Goal: Task Accomplishment & Management: Manage account settings

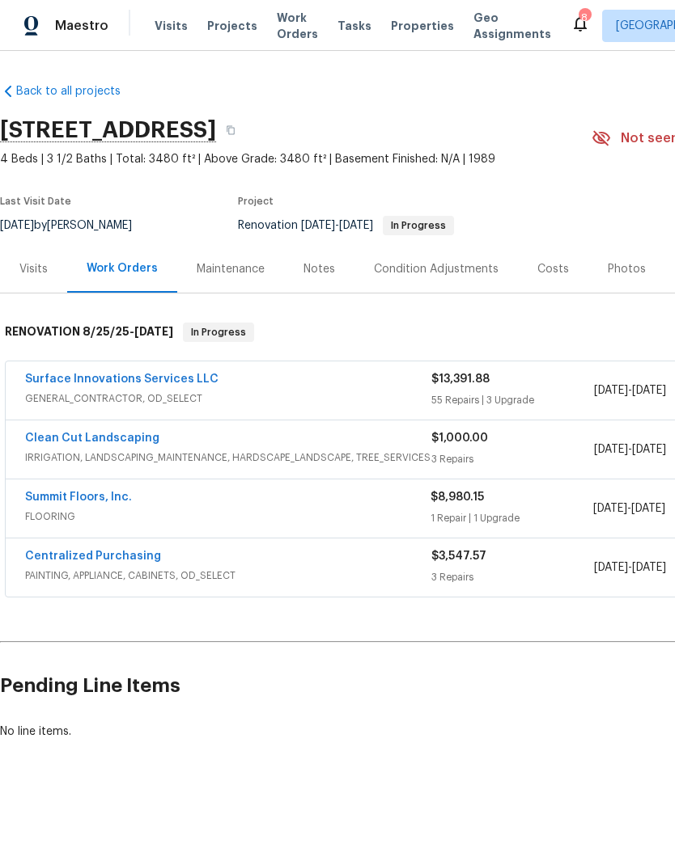
click at [117, 434] on link "Clean Cut Landscaping" at bounding box center [92, 438] width 134 height 11
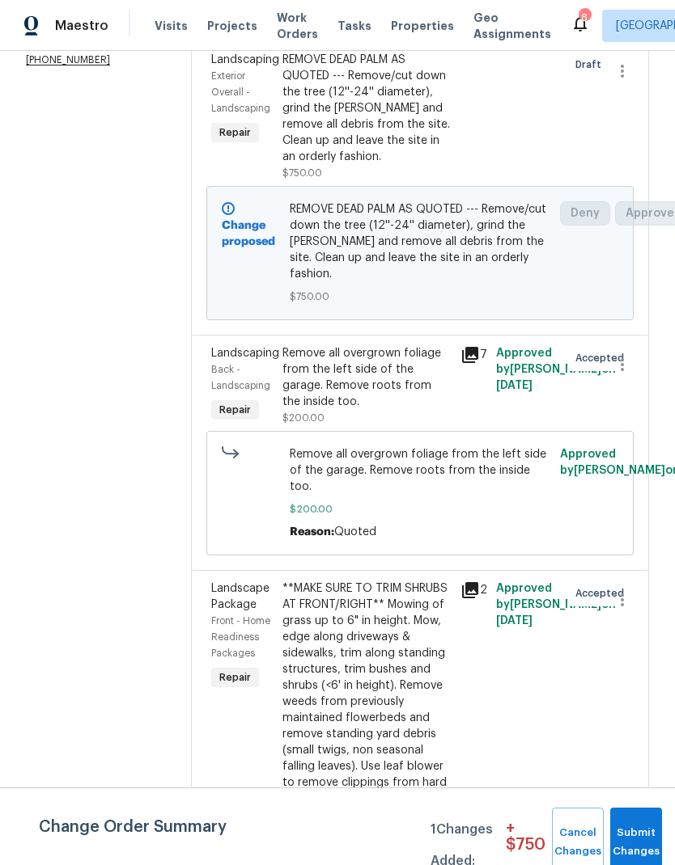
scroll to position [65, 0]
click at [378, 581] on div "**MAKE SURE TO TRIM SHRUBS AT FRONT/RIGHT** Mowing of grass up to 6" in height.…" at bounding box center [366, 694] width 168 height 226
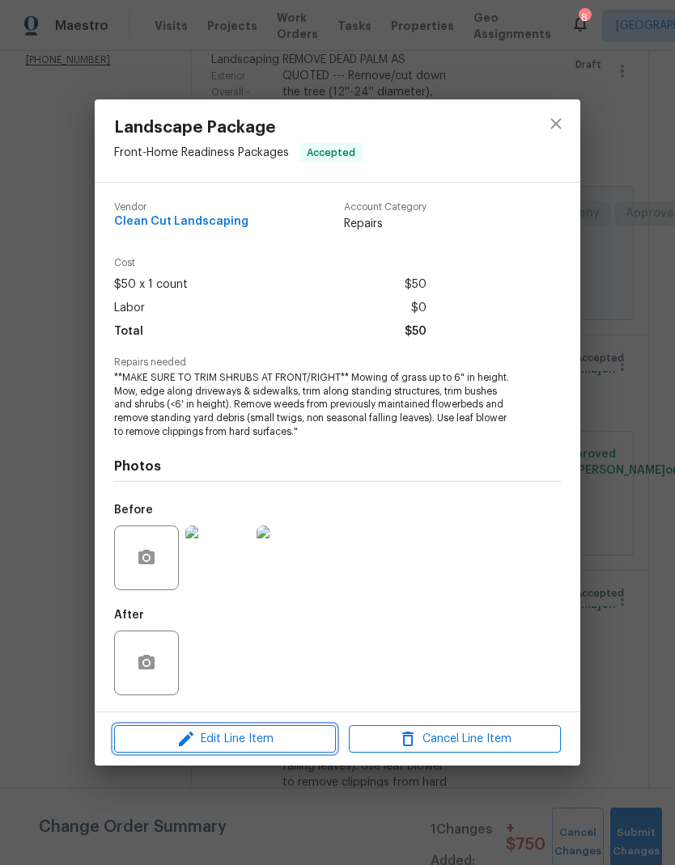
click at [288, 741] on span "Edit Line Item" at bounding box center [225, 740] width 212 height 20
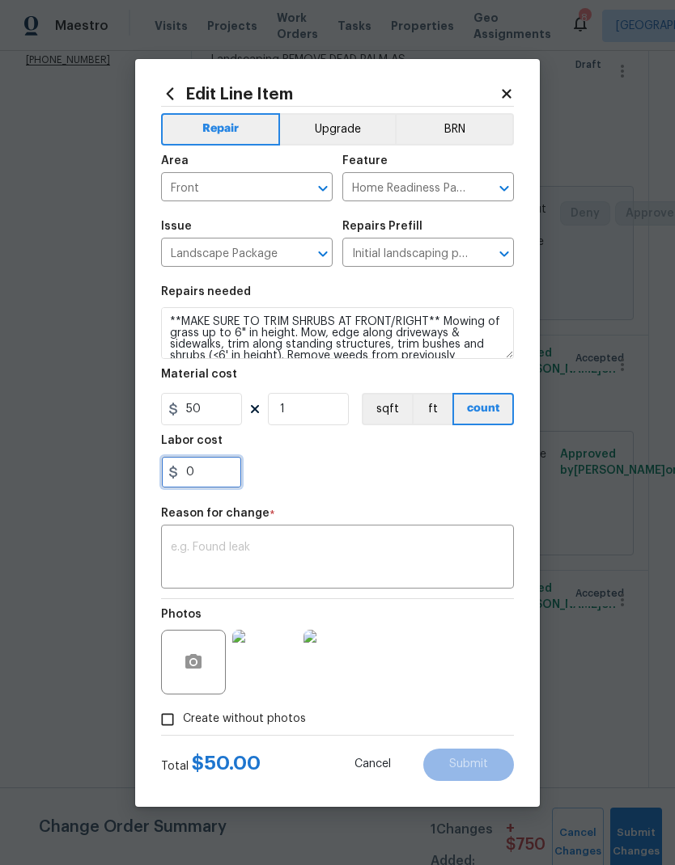
click at [221, 468] on input "0" at bounding box center [201, 472] width 81 height 32
type input "175"
click at [356, 531] on div "x ​" at bounding box center [337, 559] width 353 height 60
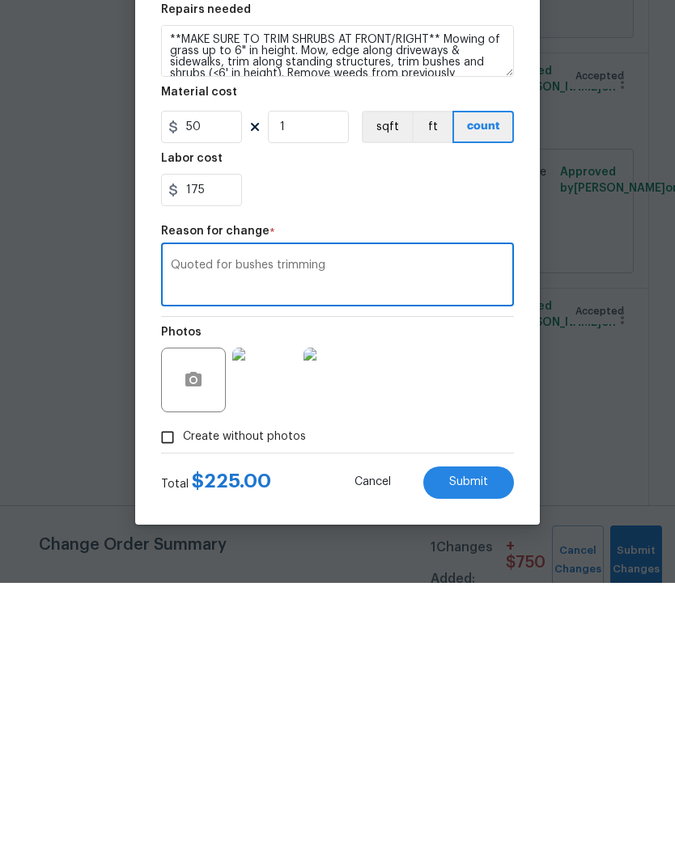
type textarea "Quoted for bushes trimming"
click at [492, 599] on div "Photos" at bounding box center [337, 651] width 353 height 105
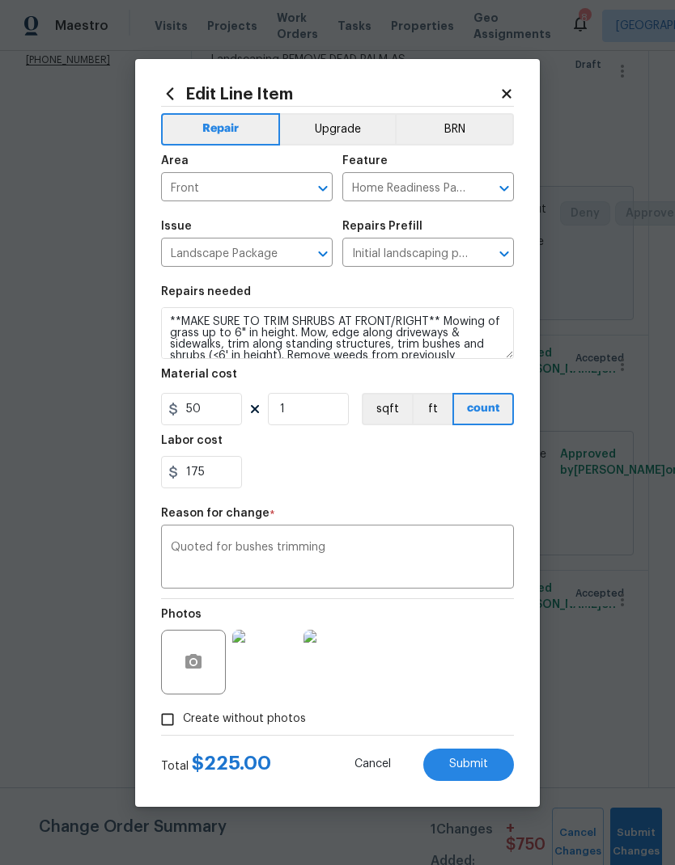
click at [476, 759] on button "Submit" at bounding box center [468, 765] width 91 height 32
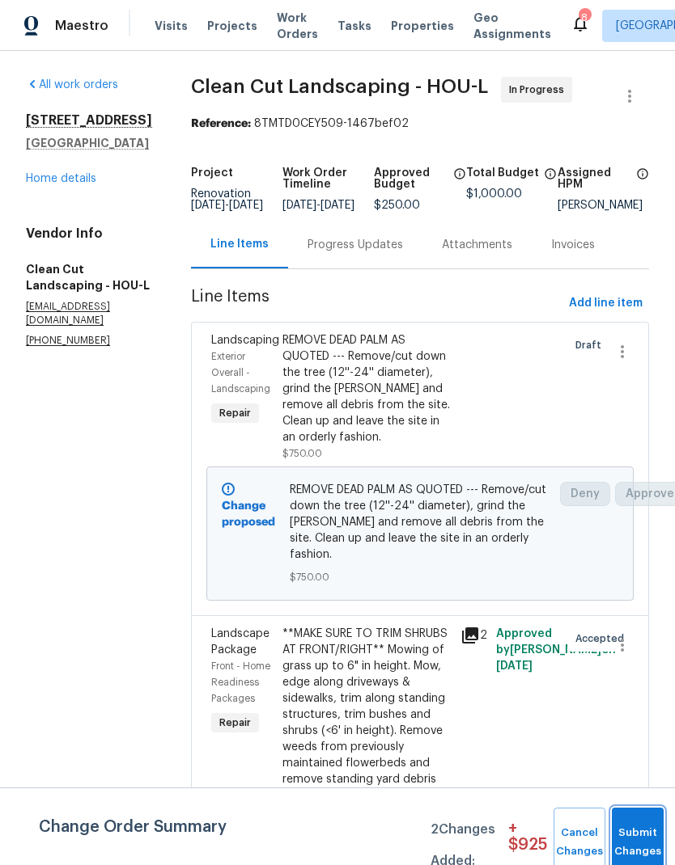
click at [639, 854] on span "Submit Changes" at bounding box center [638, 842] width 36 height 37
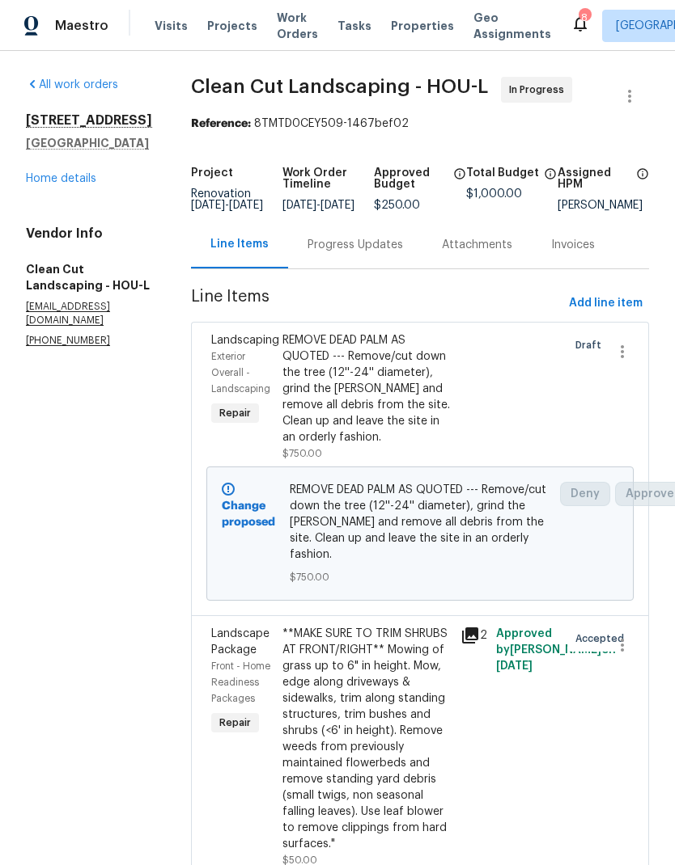
click at [62, 183] on link "Home details" at bounding box center [61, 178] width 70 height 11
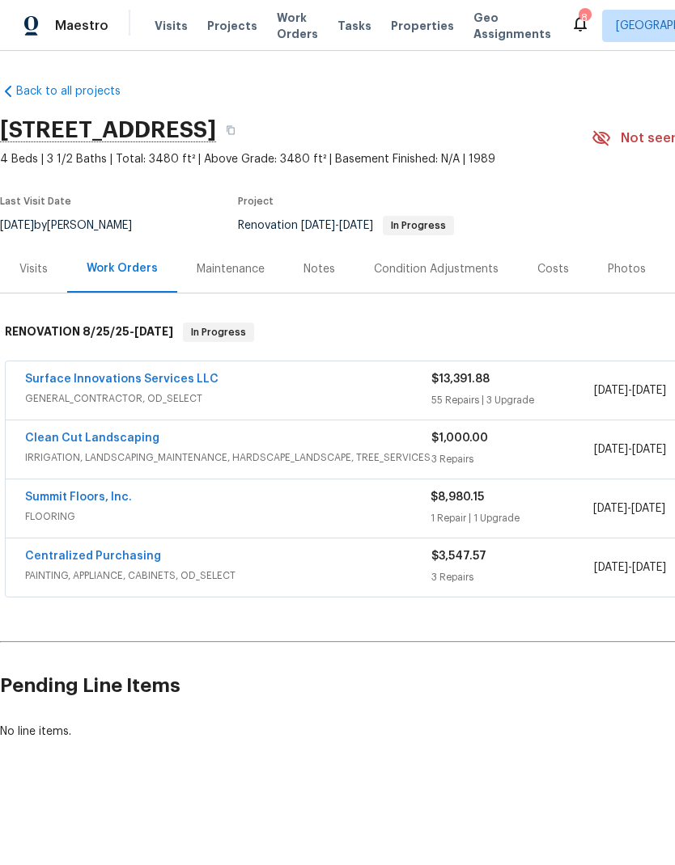
click at [34, 495] on link "Summit Floors, Inc." at bounding box center [78, 497] width 107 height 11
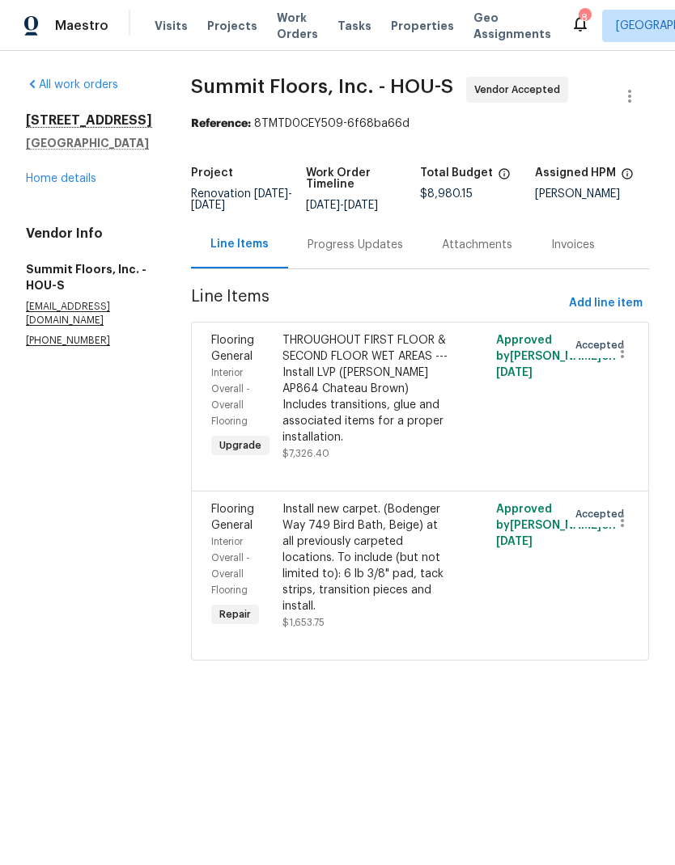
click at [48, 184] on link "Home details" at bounding box center [61, 178] width 70 height 11
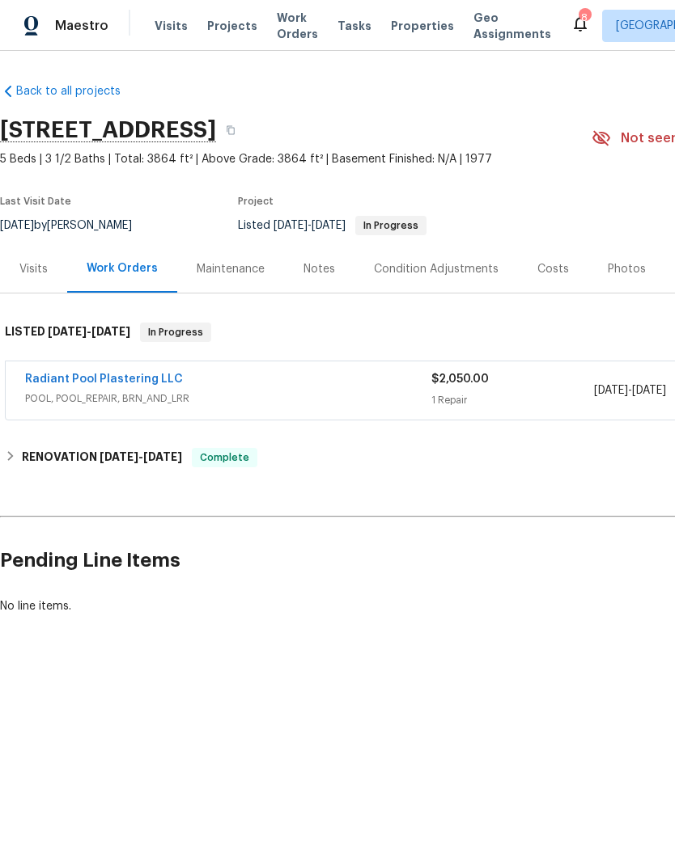
click at [150, 375] on link "Radiant Pool Plastering LLC" at bounding box center [104, 379] width 158 height 11
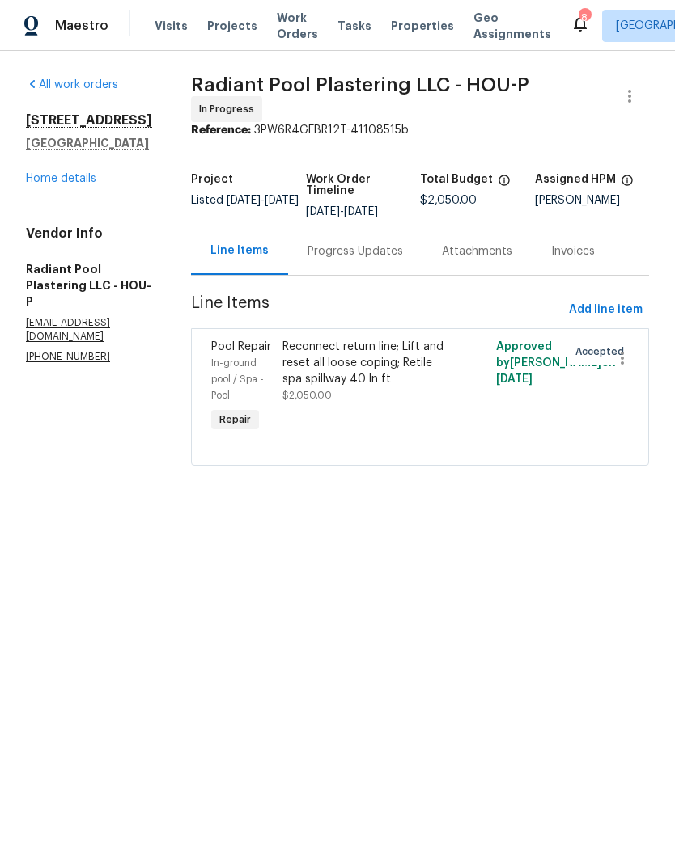
click at [370, 260] on div "Progress Updates" at bounding box center [354, 251] width 95 height 16
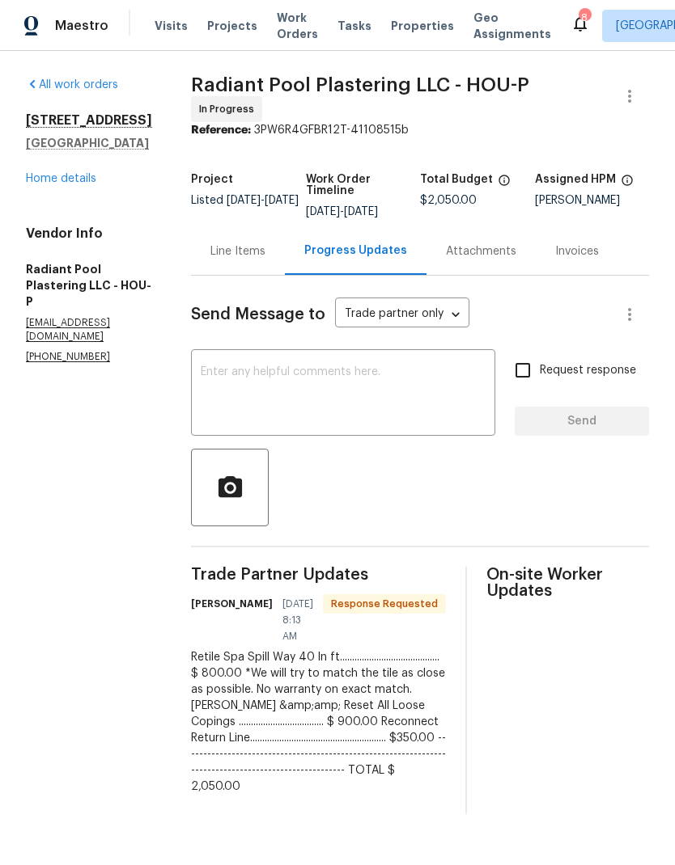
click at [374, 400] on textarea at bounding box center [343, 394] width 285 height 57
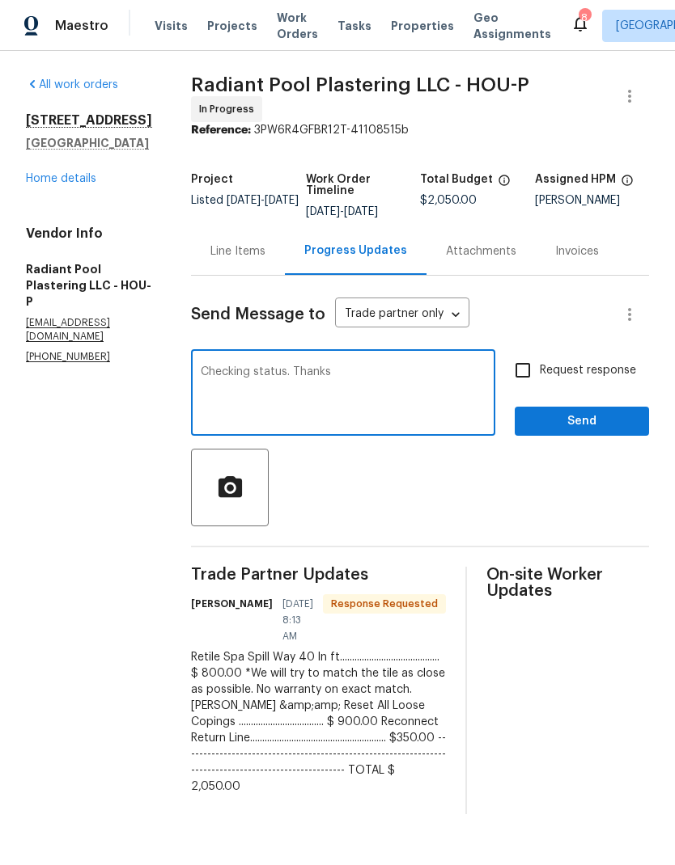
type textarea "Checking status. Thanks"
click at [521, 379] on input "Request response" at bounding box center [523, 370] width 34 height 34
checkbox input "true"
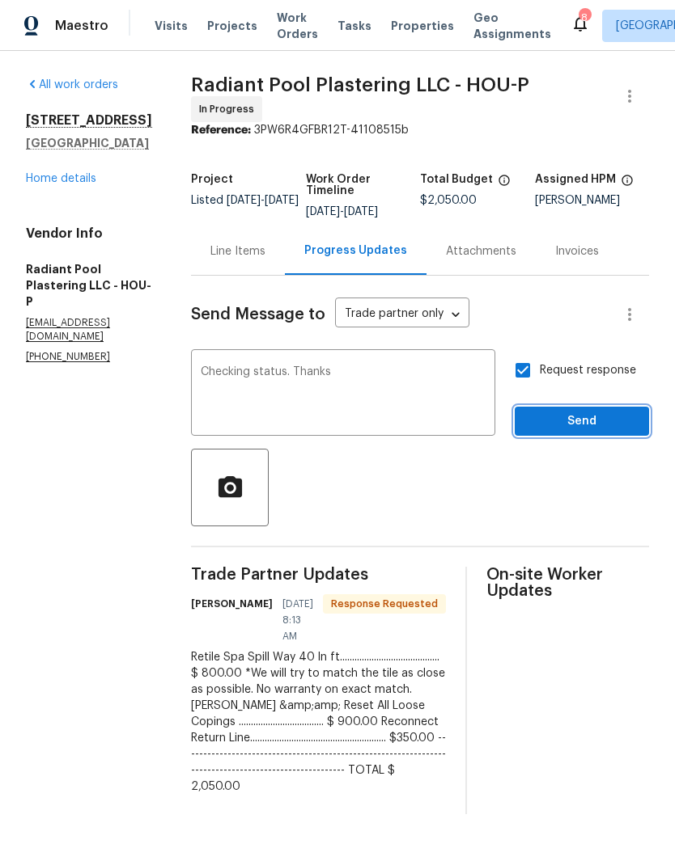
click at [590, 431] on span "Send" at bounding box center [581, 422] width 108 height 20
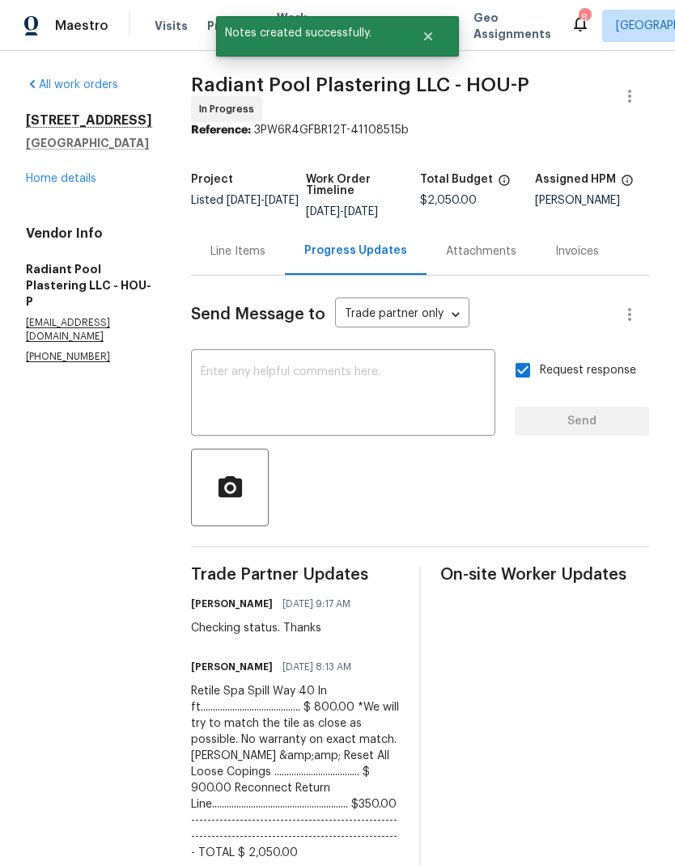
click at [61, 176] on link "Home details" at bounding box center [61, 178] width 70 height 11
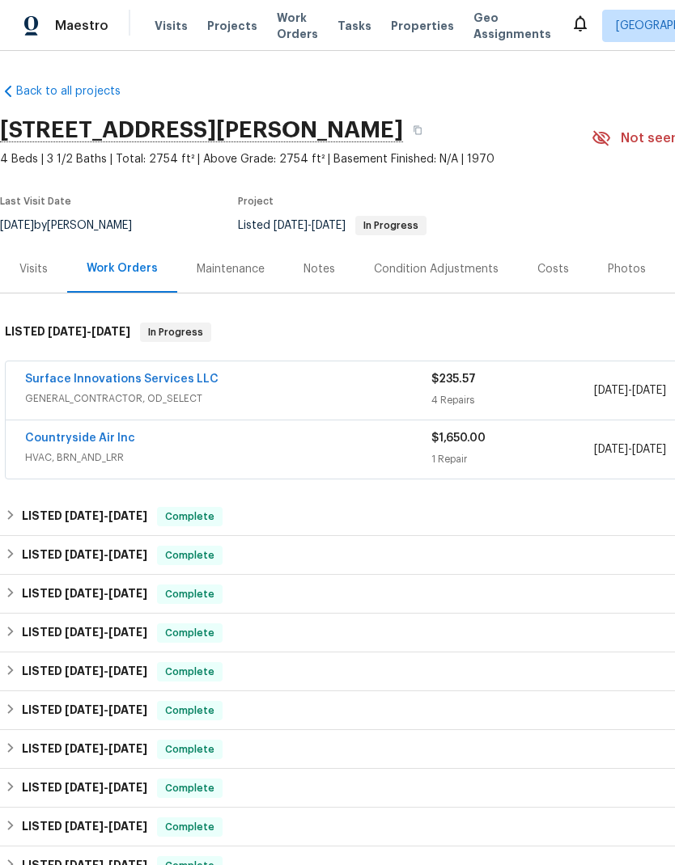
click at [39, 443] on link "Countryside Air Inc" at bounding box center [80, 438] width 110 height 11
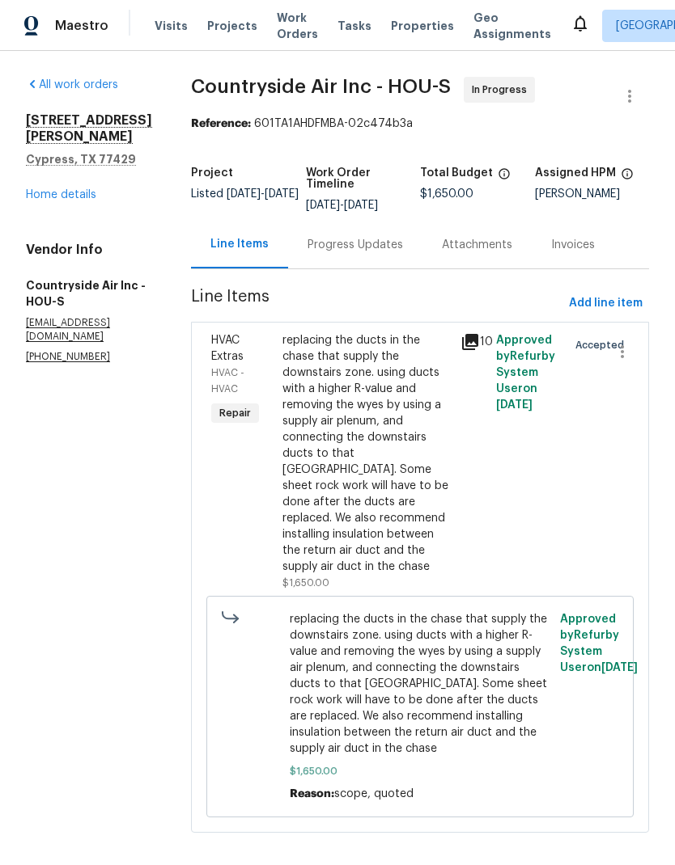
click at [359, 243] on div "Progress Updates" at bounding box center [354, 245] width 95 height 16
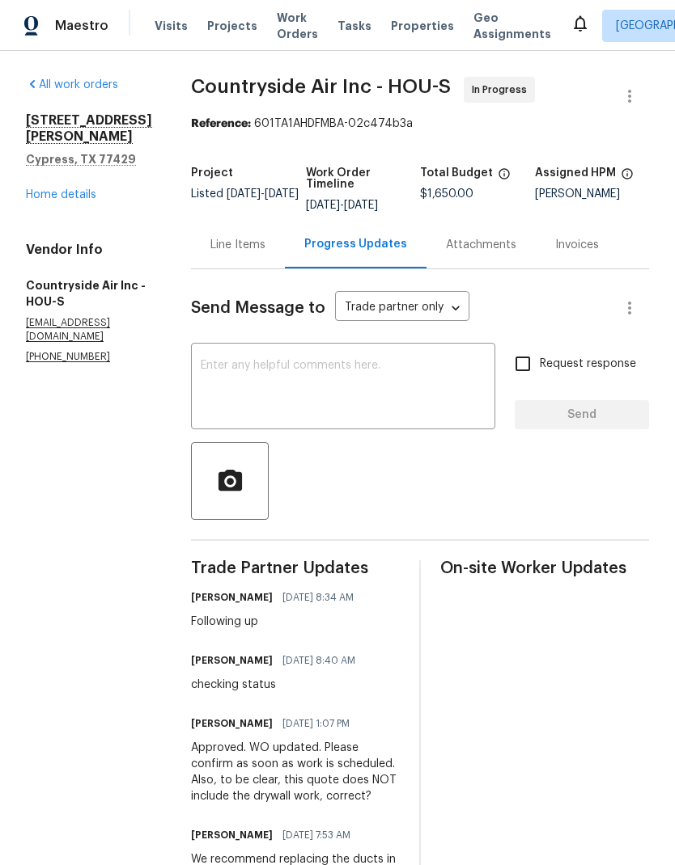
click at [360, 387] on textarea at bounding box center [343, 388] width 285 height 57
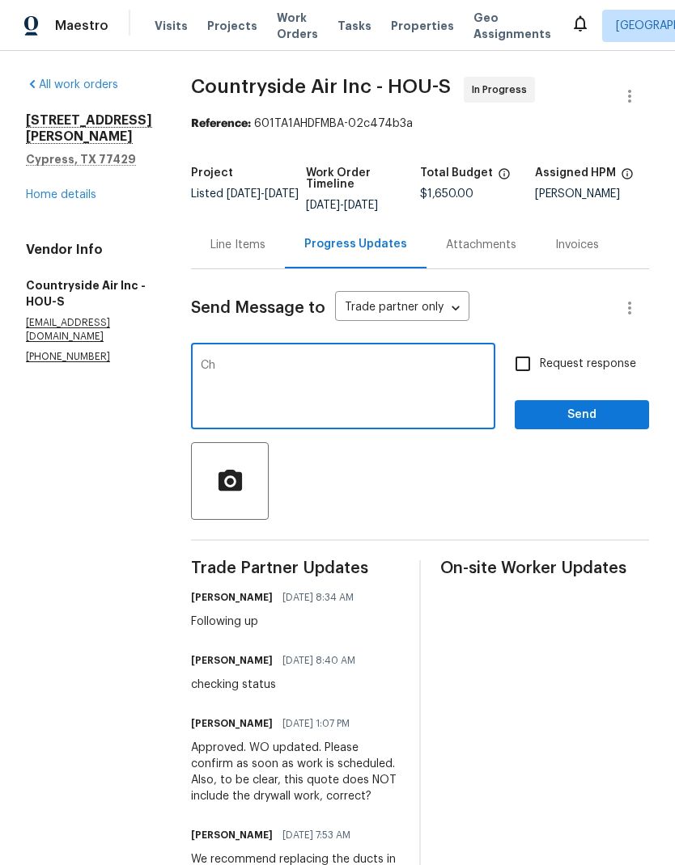
type textarea "C"
type textarea "Following up"
click at [524, 366] on input "Request response" at bounding box center [523, 364] width 34 height 34
checkbox input "true"
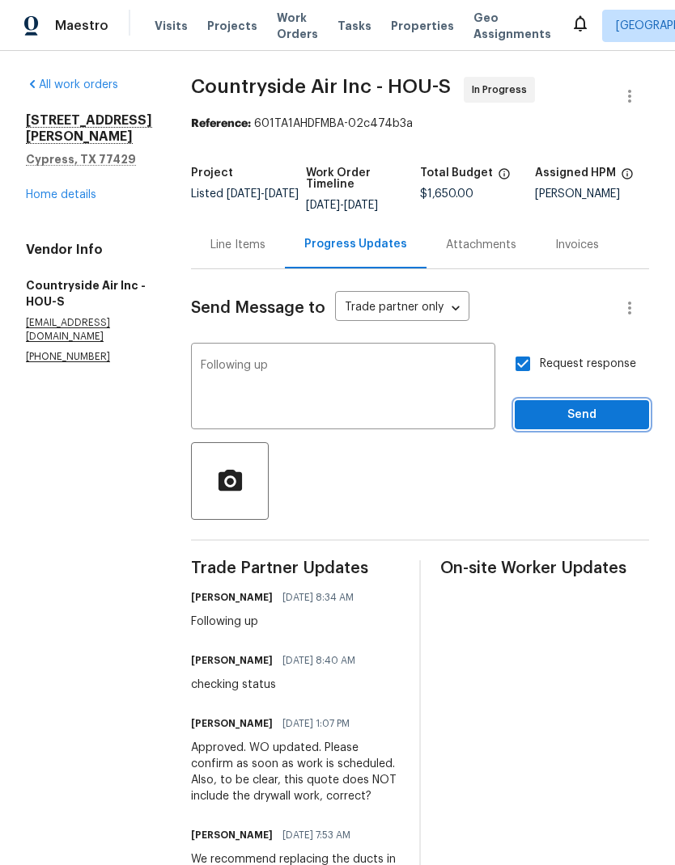
click at [614, 406] on span "Send" at bounding box center [581, 415] width 108 height 20
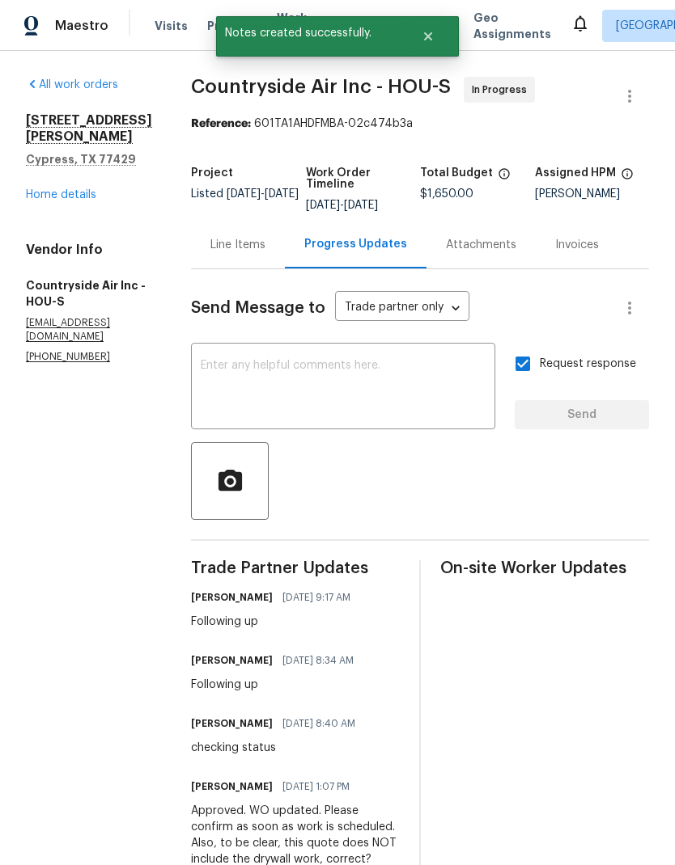
click at [53, 189] on link "Home details" at bounding box center [61, 194] width 70 height 11
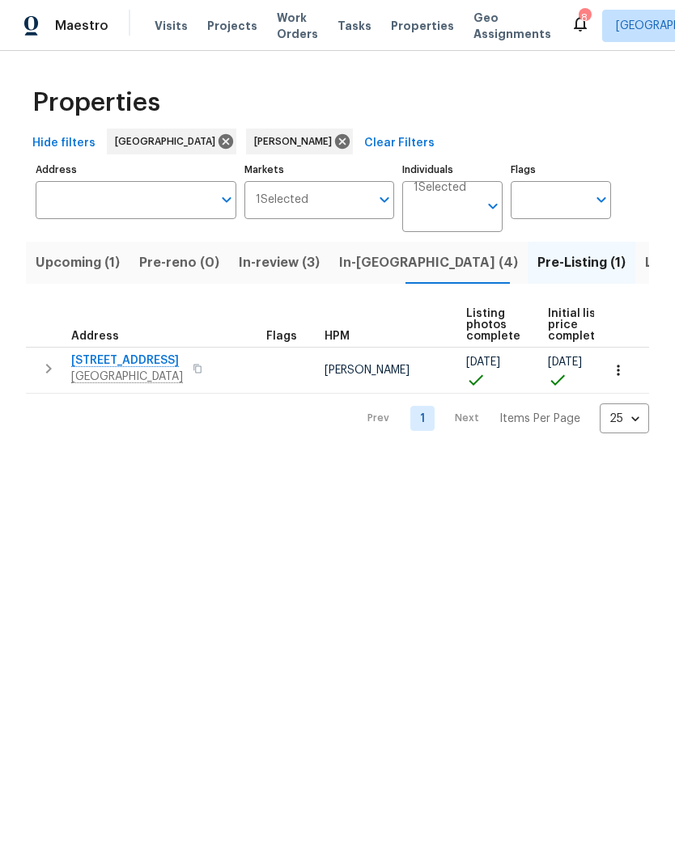
click at [363, 270] on span "In-[GEOGRAPHIC_DATA] (4)" at bounding box center [428, 263] width 179 height 23
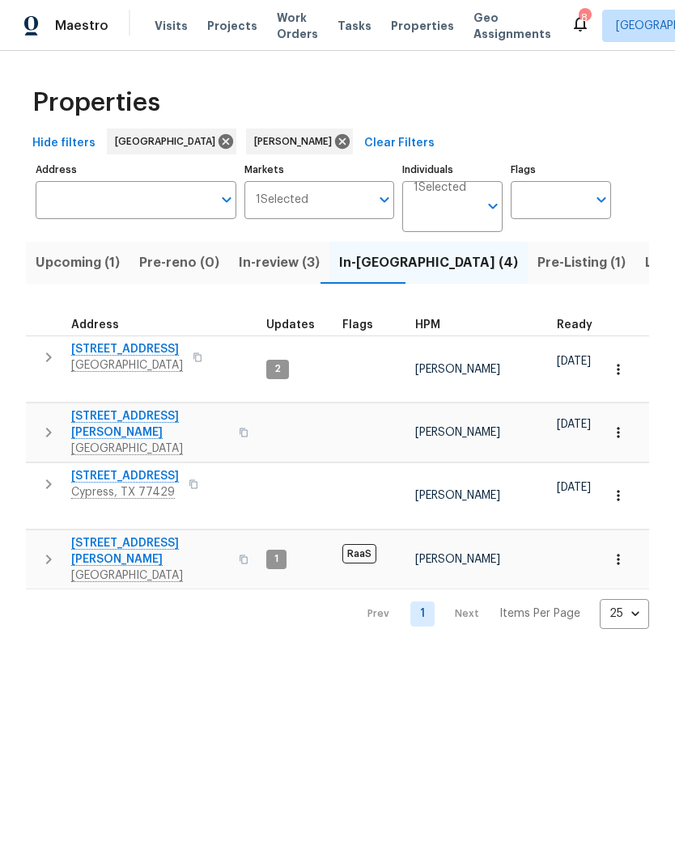
click at [143, 468] on span "[STREET_ADDRESS]" at bounding box center [125, 476] width 108 height 16
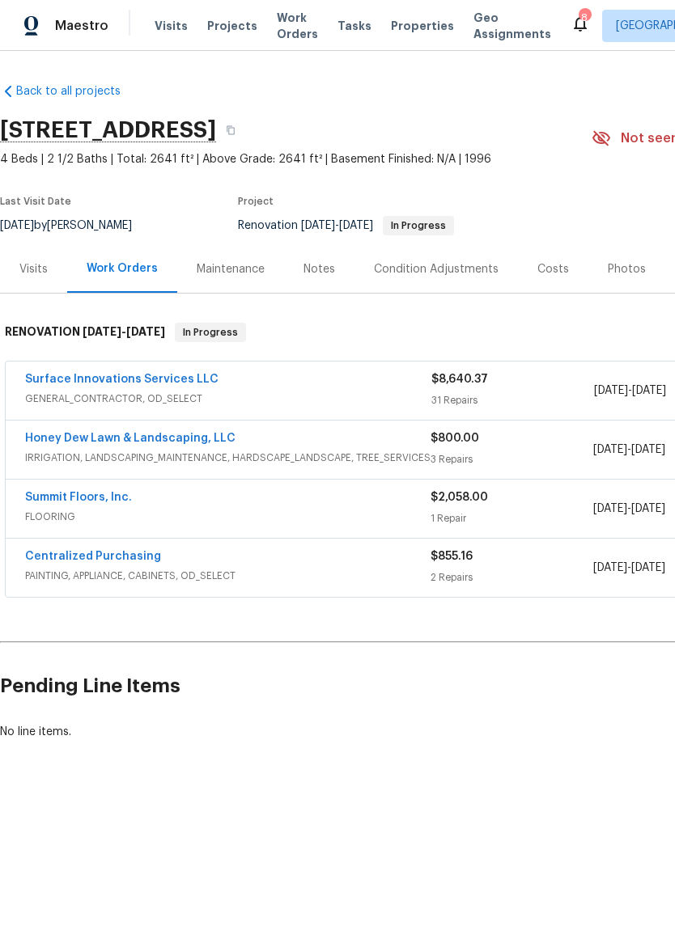
click at [33, 381] on link "Surface Innovations Services LLC" at bounding box center [121, 379] width 193 height 11
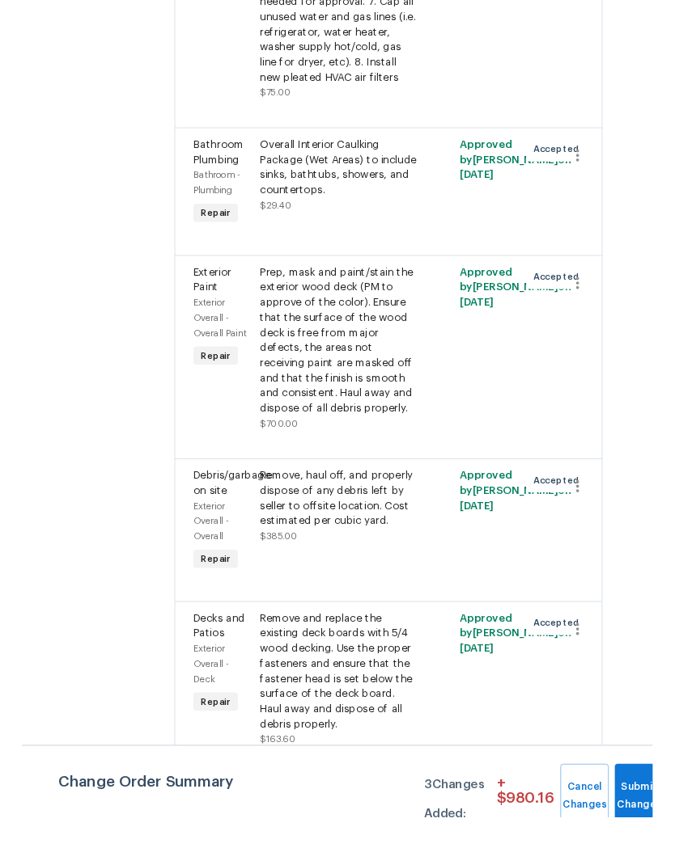
scroll to position [40, 0]
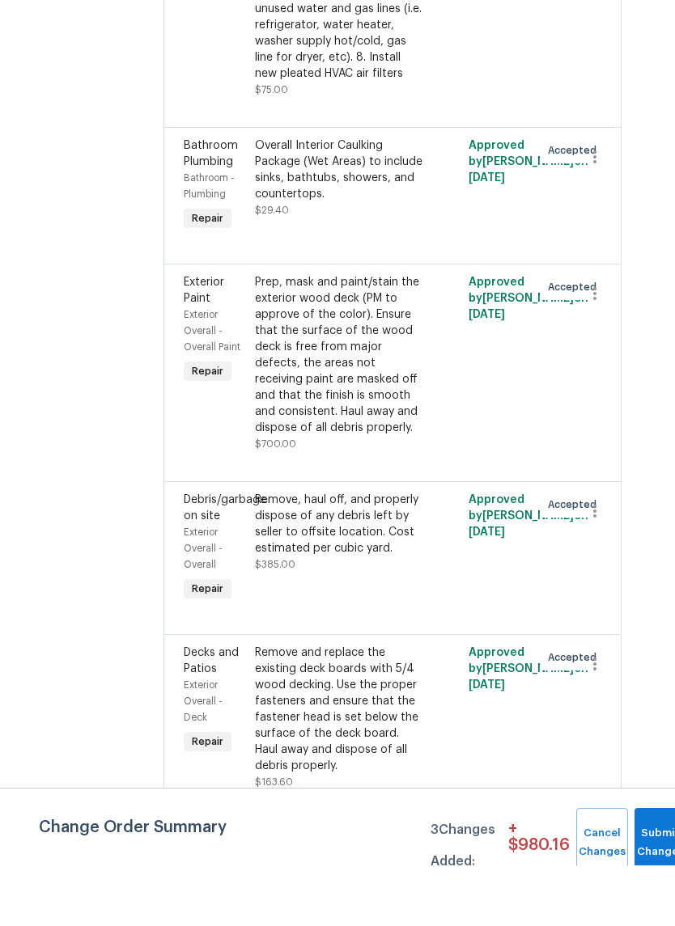
click at [423, 552] on div "Remove, haul off, and properly dispose of any debris left by seller to offsite …" at bounding box center [339, 584] width 168 height 65
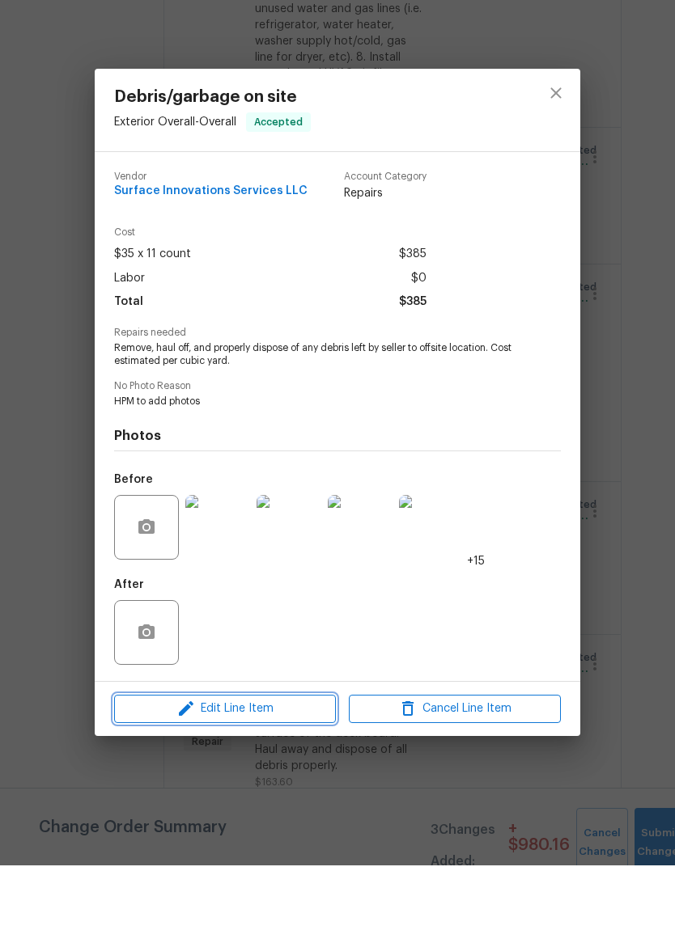
click at [289, 760] on span "Edit Line Item" at bounding box center [225, 770] width 212 height 20
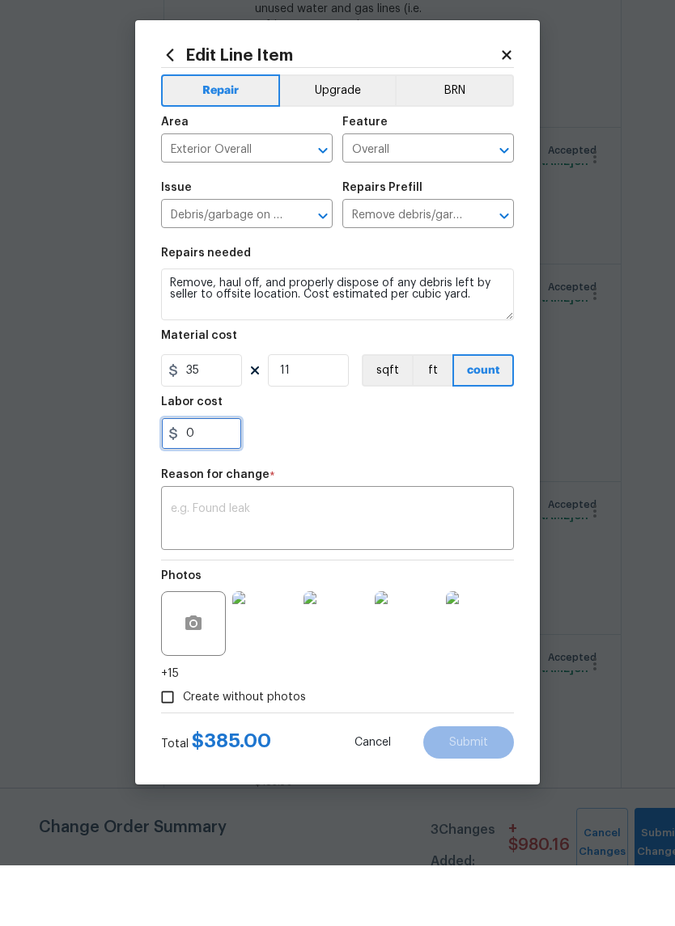
click at [197, 478] on input "0" at bounding box center [201, 494] width 81 height 32
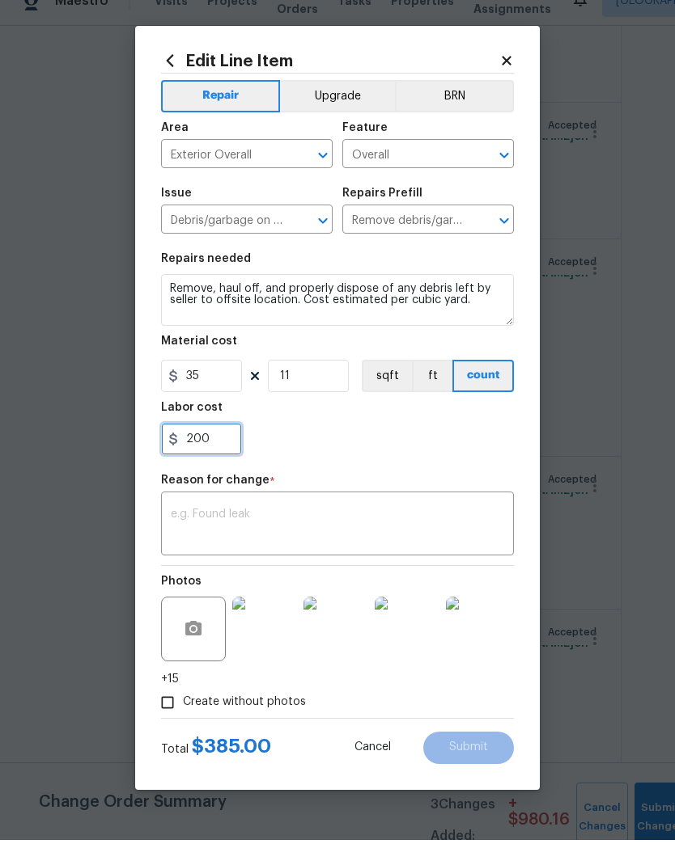
type input "200"
click at [377, 534] on textarea at bounding box center [337, 551] width 333 height 34
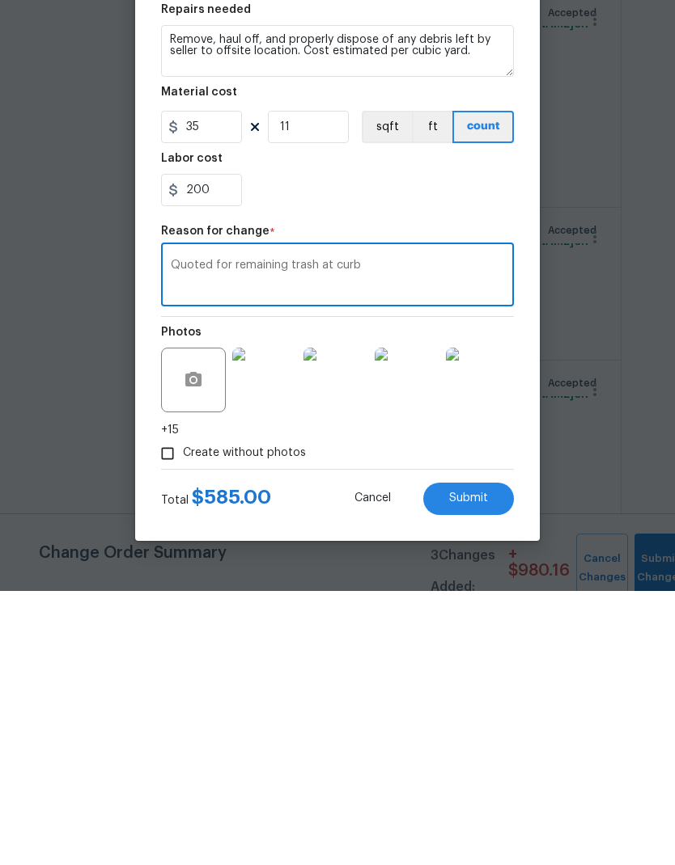
scroll to position [65, 0]
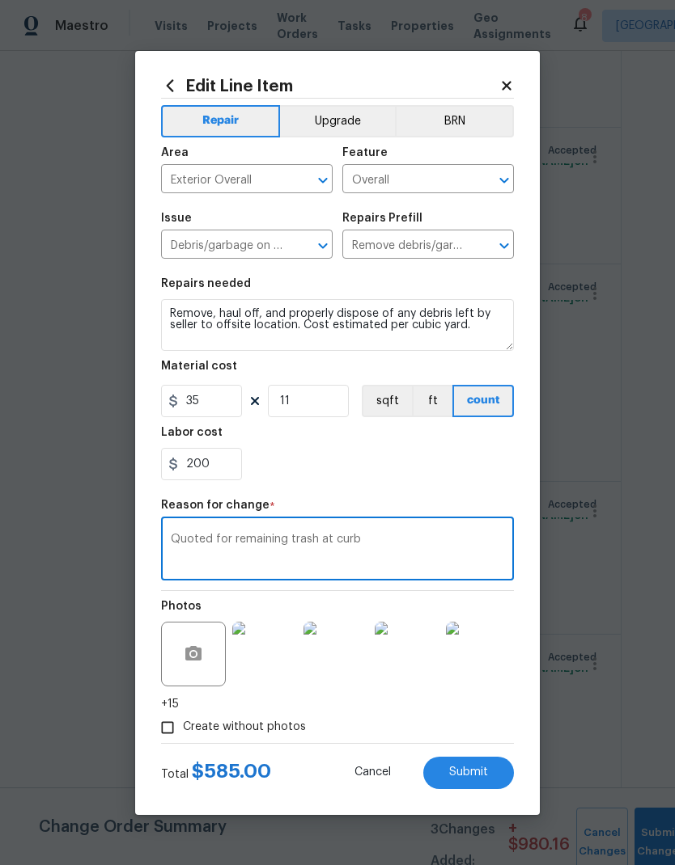
type textarea "Quoted for remaining trash at curb"
click at [485, 764] on button "Submit" at bounding box center [468, 773] width 91 height 32
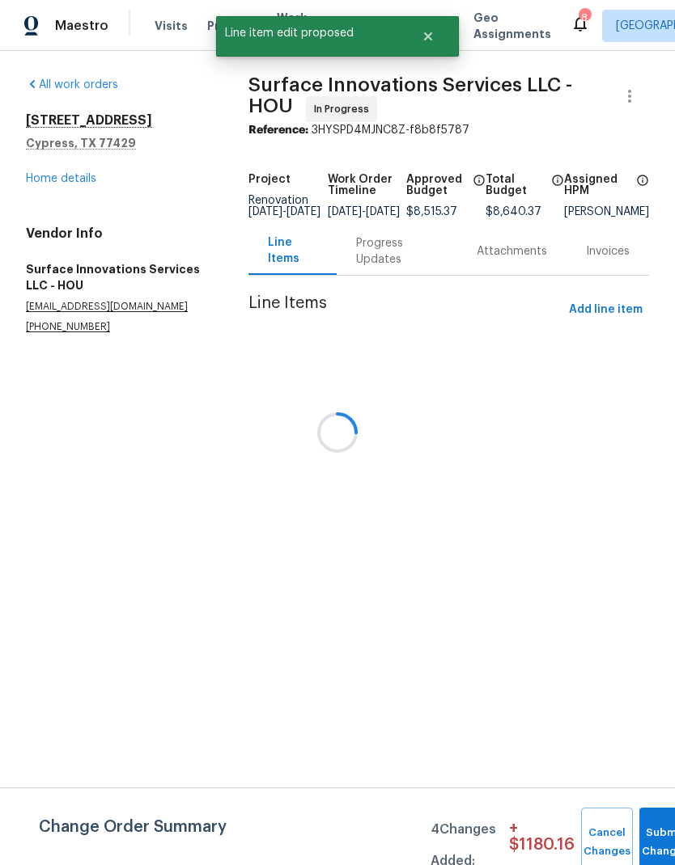
scroll to position [0, 0]
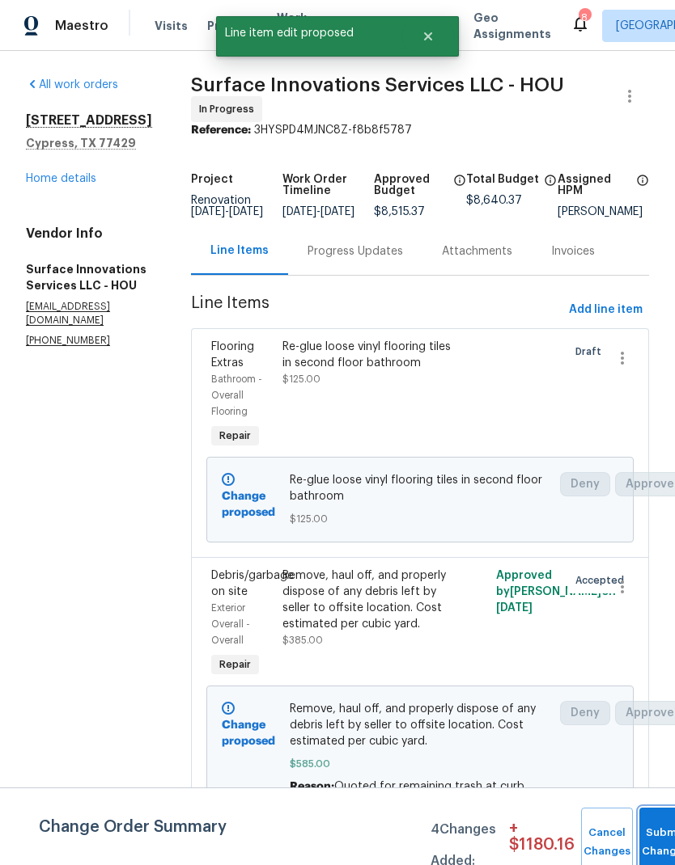
click at [657, 836] on button "Submit Changes" at bounding box center [665, 843] width 52 height 70
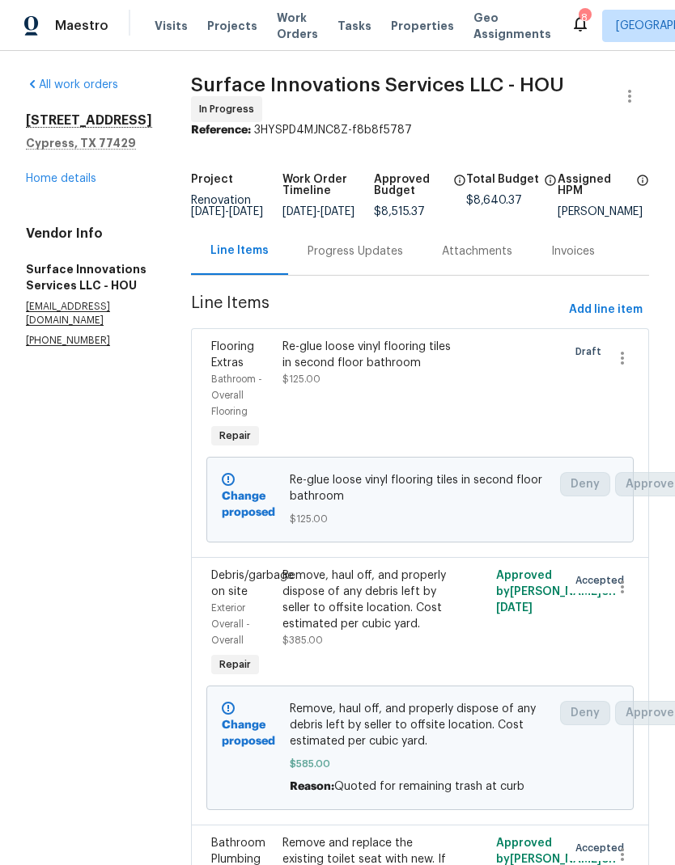
click at [65, 176] on link "Home details" at bounding box center [61, 178] width 70 height 11
